Goal: Transaction & Acquisition: Purchase product/service

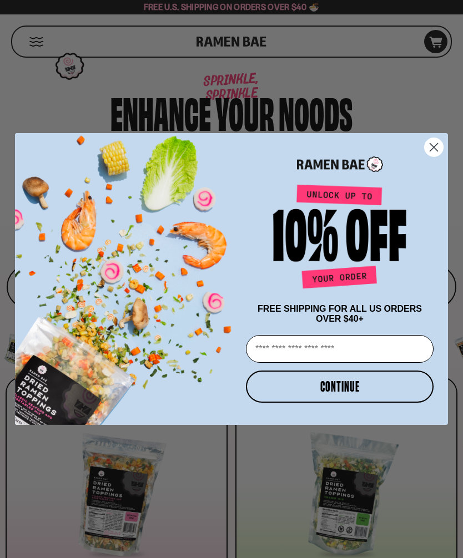
click at [435, 138] on circle "Close dialog" at bounding box center [434, 147] width 18 height 18
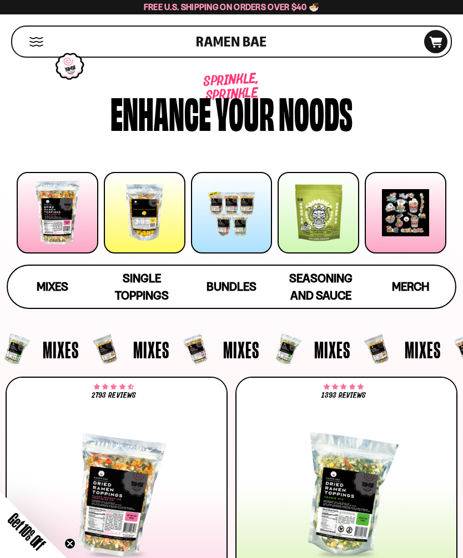
click at [58, 215] on div at bounding box center [58, 213] width 82 height 82
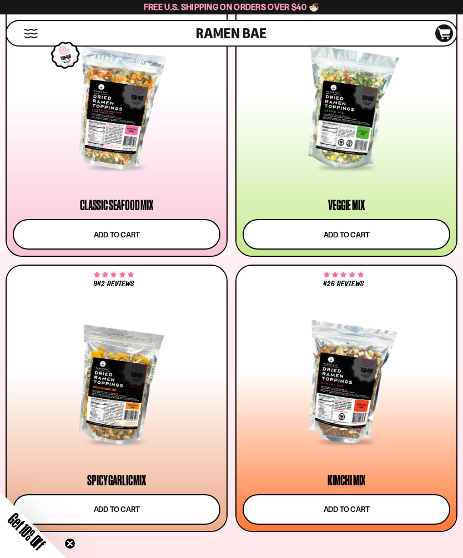
scroll to position [376, 0]
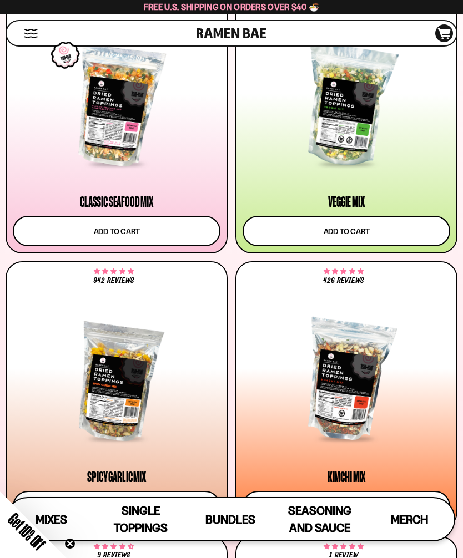
click at [357, 231] on button "Add to cart" at bounding box center [347, 231] width 208 height 31
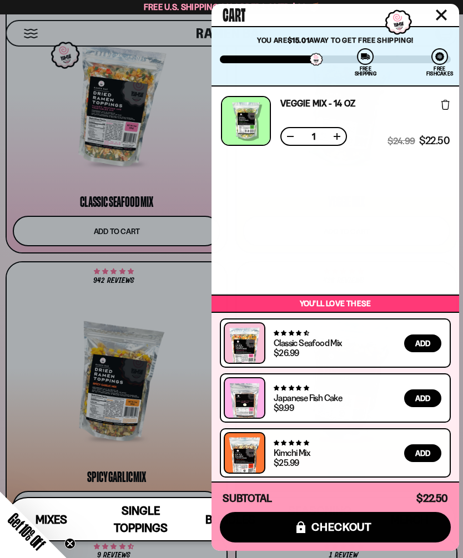
click at [49, 283] on div at bounding box center [231, 279] width 463 height 558
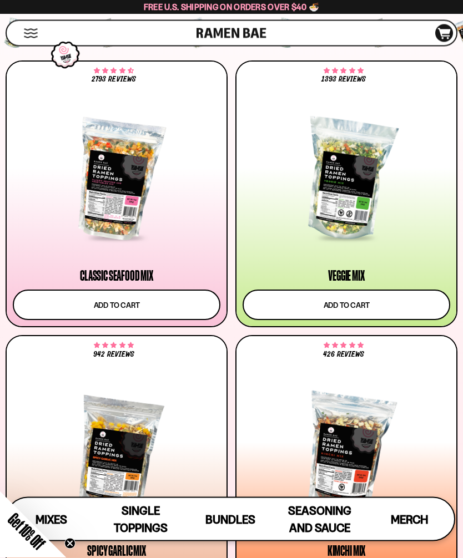
scroll to position [302, 0]
click at [229, 524] on span "Bundles" at bounding box center [230, 520] width 50 height 14
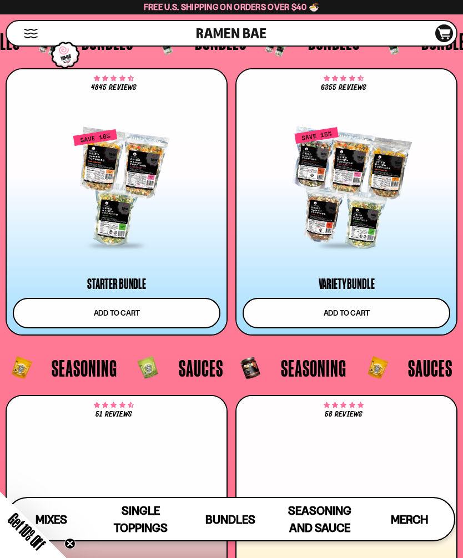
scroll to position [4040, 0]
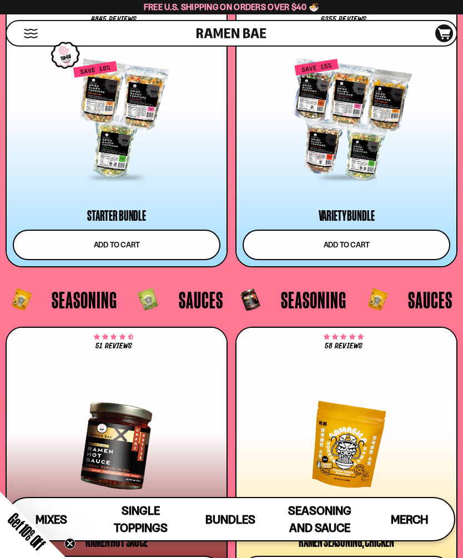
click at [139, 163] on div at bounding box center [117, 119] width 208 height 119
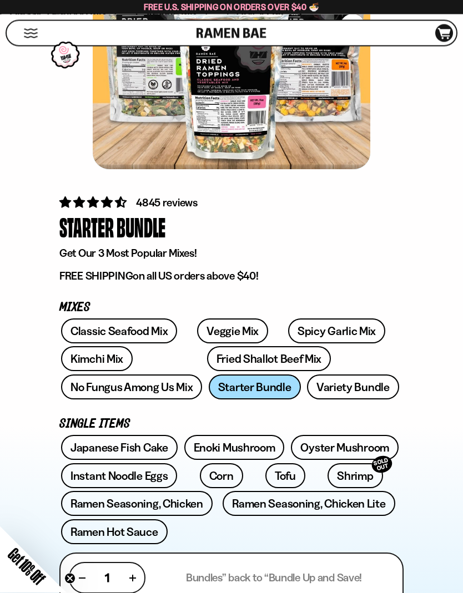
scroll to position [190, 0]
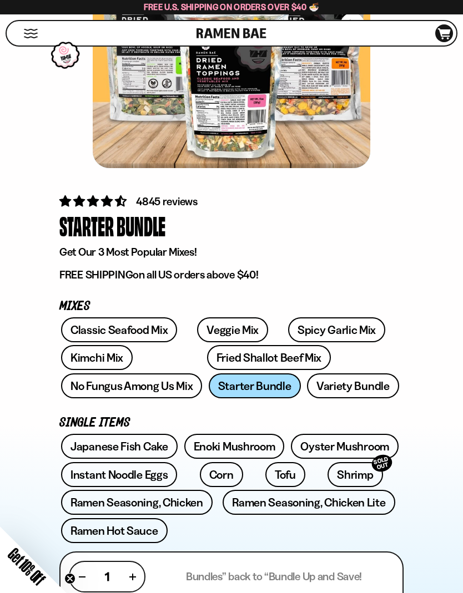
click at [226, 323] on link "Veggie Mix" at bounding box center [232, 329] width 71 height 25
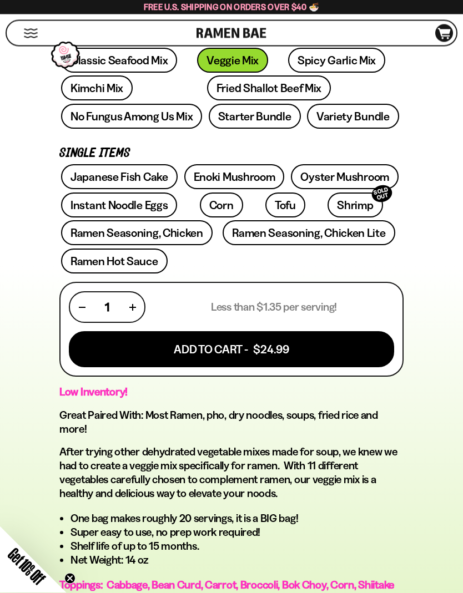
scroll to position [461, 0]
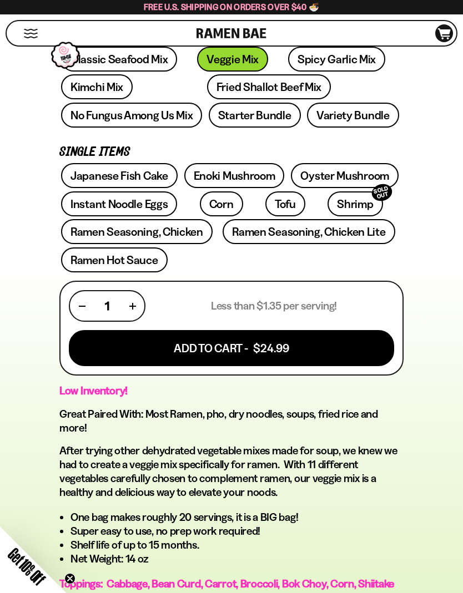
click at [209, 114] on link "Starter Bundle" at bounding box center [255, 115] width 92 height 25
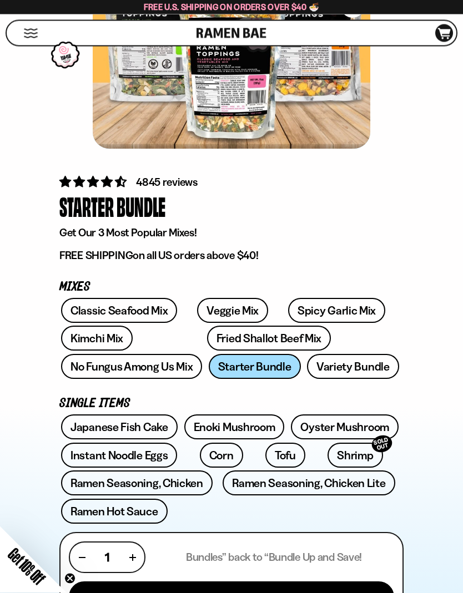
scroll to position [210, 0]
click at [234, 314] on link "Veggie Mix" at bounding box center [232, 310] width 71 height 25
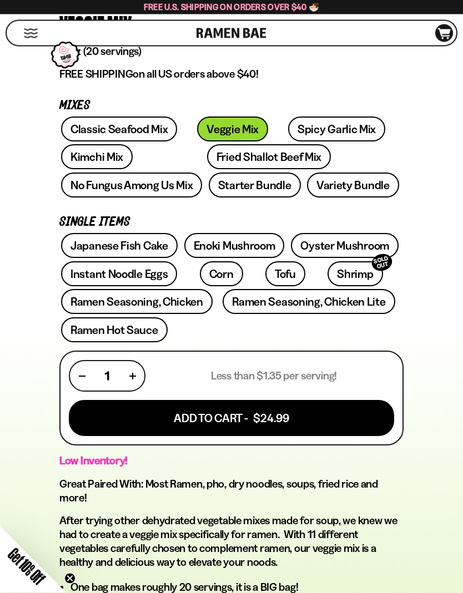
scroll to position [391, 0]
click at [260, 421] on button "Add To Cart - $24.99" at bounding box center [231, 418] width 325 height 36
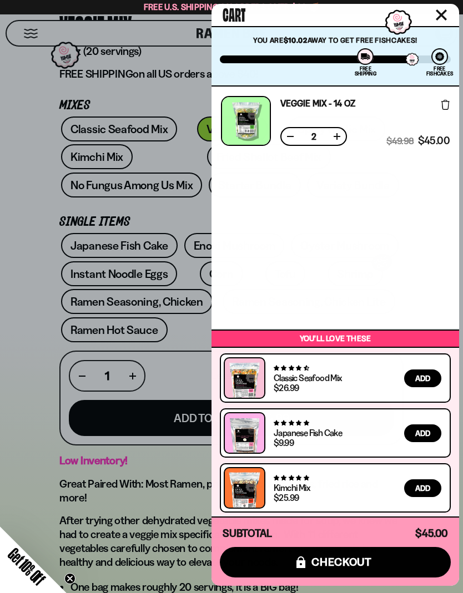
click at [295, 134] on button at bounding box center [290, 136] width 11 height 11
click at [387, 244] on div "Veggie Mix - 14 OZ Free Gift Subscription: 1 $24.99 $22.50 (Saved $2.49 )" at bounding box center [335, 208] width 248 height 242
click at [448, 12] on button "Close cart" at bounding box center [441, 15] width 17 height 17
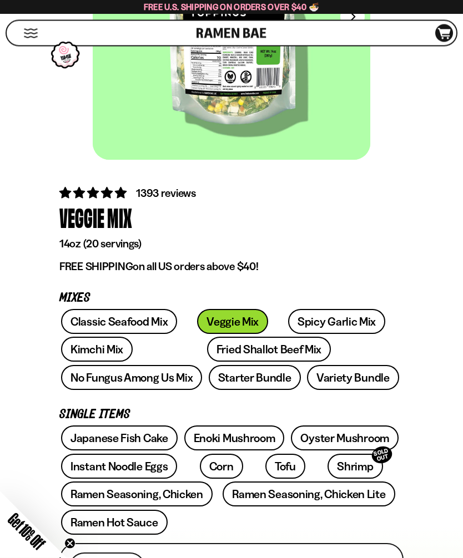
scroll to position [199, 0]
click at [168, 495] on link "Ramen Seasoning, Chicken" at bounding box center [136, 494] width 151 height 25
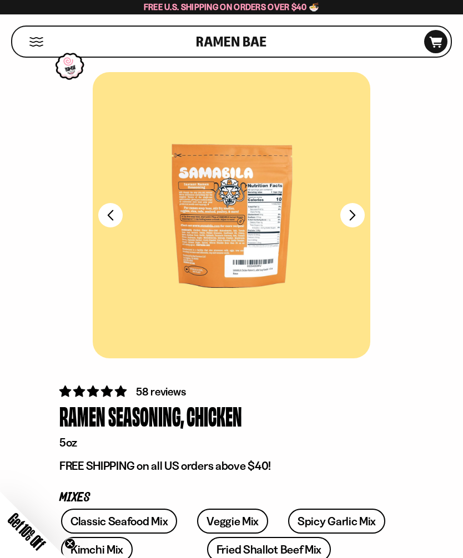
click at [39, 42] on button "Mobile Menu Trigger" at bounding box center [36, 41] width 15 height 9
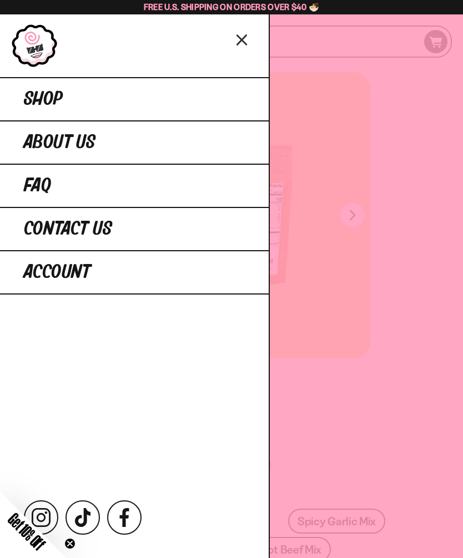
click at [68, 97] on link "Shop" at bounding box center [134, 98] width 269 height 43
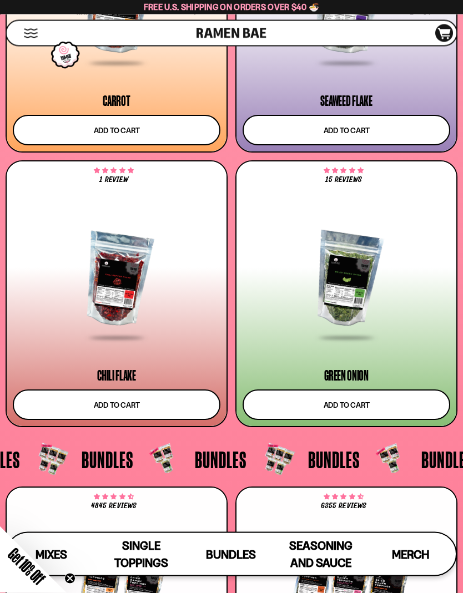
scroll to position [3554, 0]
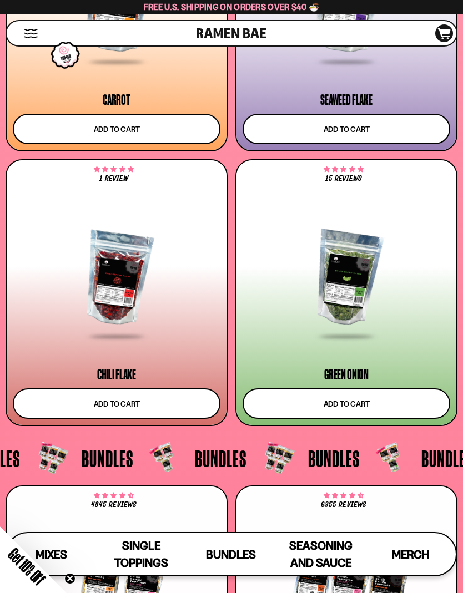
click at [401, 557] on span "Merch" at bounding box center [410, 555] width 37 height 14
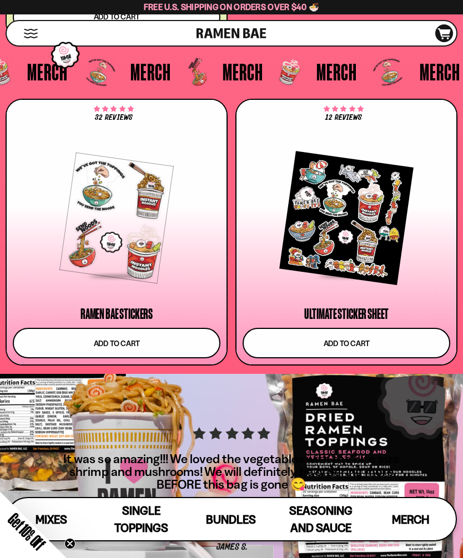
scroll to position [4869, 0]
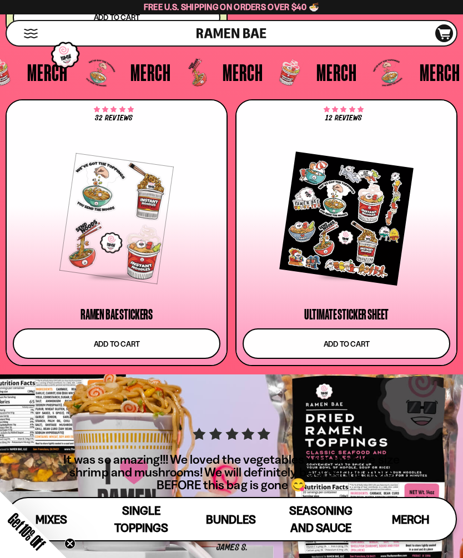
click at [323, 518] on span "Seasoning and Sauce" at bounding box center [320, 519] width 63 height 31
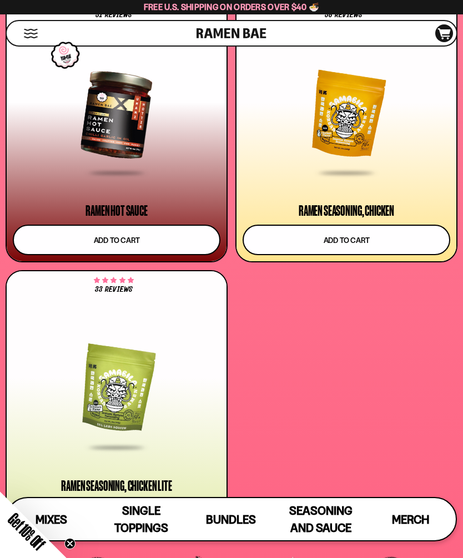
scroll to position [4366, 0]
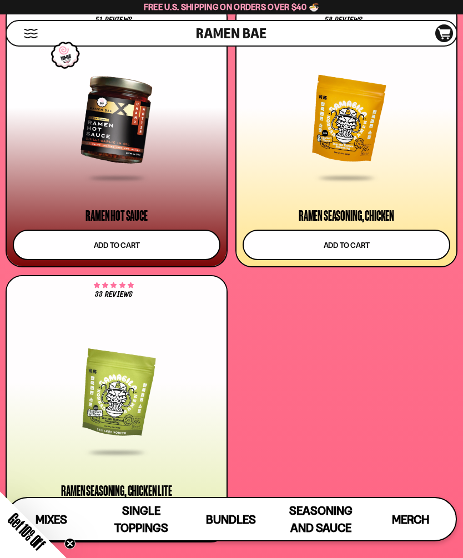
click at [343, 244] on button "Add to cart" at bounding box center [347, 245] width 208 height 31
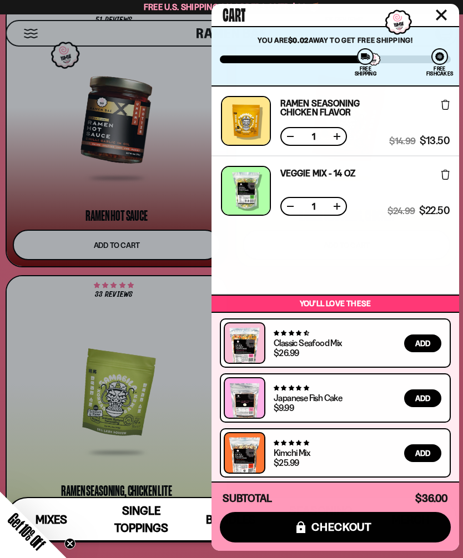
click at [376, 534] on button "icons8-lock checkout" at bounding box center [335, 527] width 231 height 31
